Goal: Navigation & Orientation: Go to known website

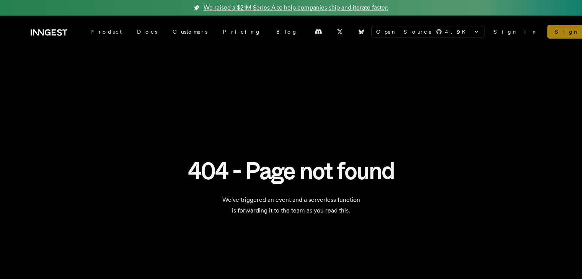
click at [547, 34] on link "Sign Up" at bounding box center [579, 32] width 64 height 14
click at [547, 33] on link "Sign Up" at bounding box center [579, 32] width 64 height 14
